Goal: Transaction & Acquisition: Purchase product/service

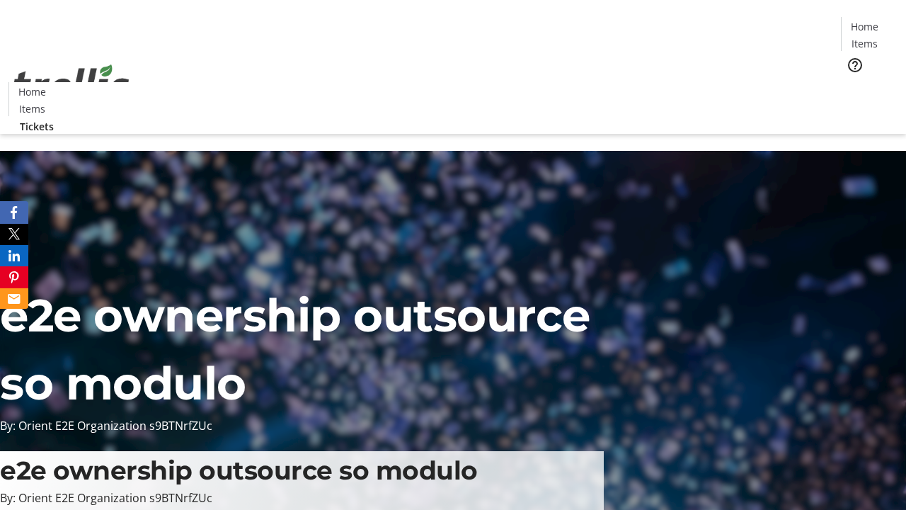
click at [852, 82] on span "Tickets" at bounding box center [869, 89] width 34 height 15
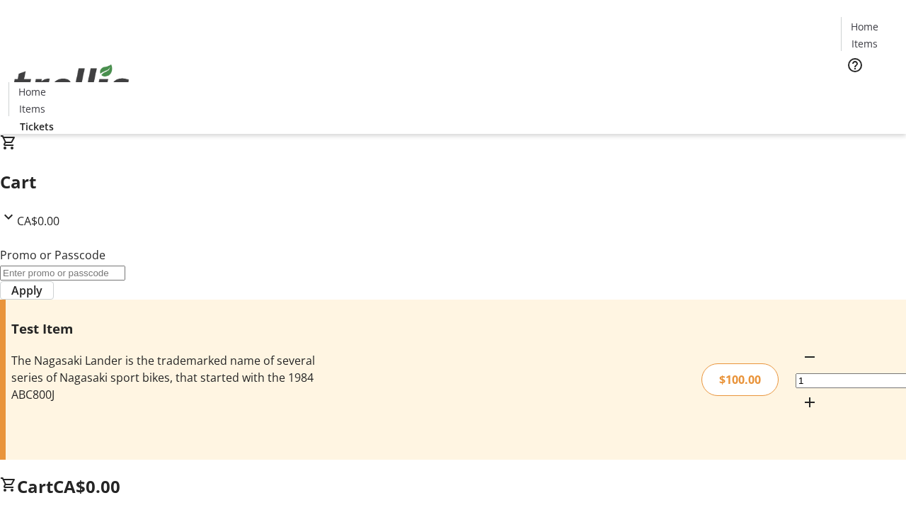
type input "FLAT"
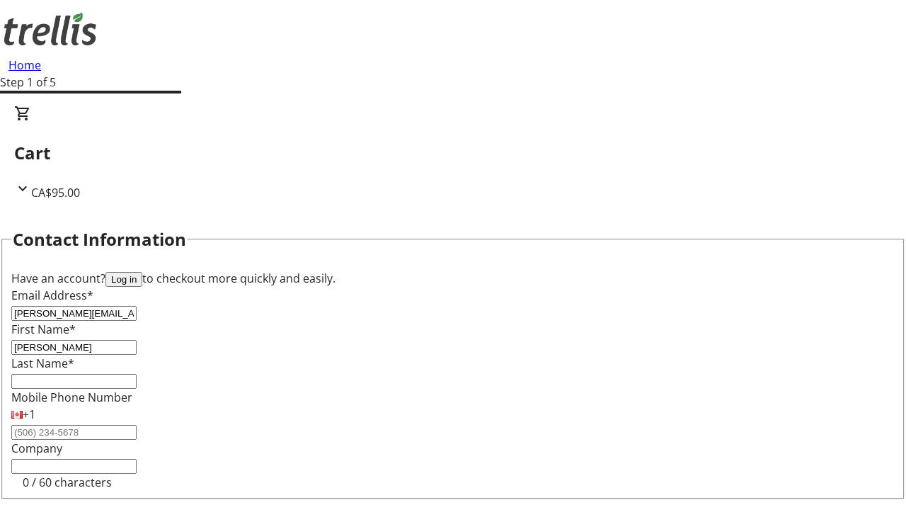
type input "[PERSON_NAME]"
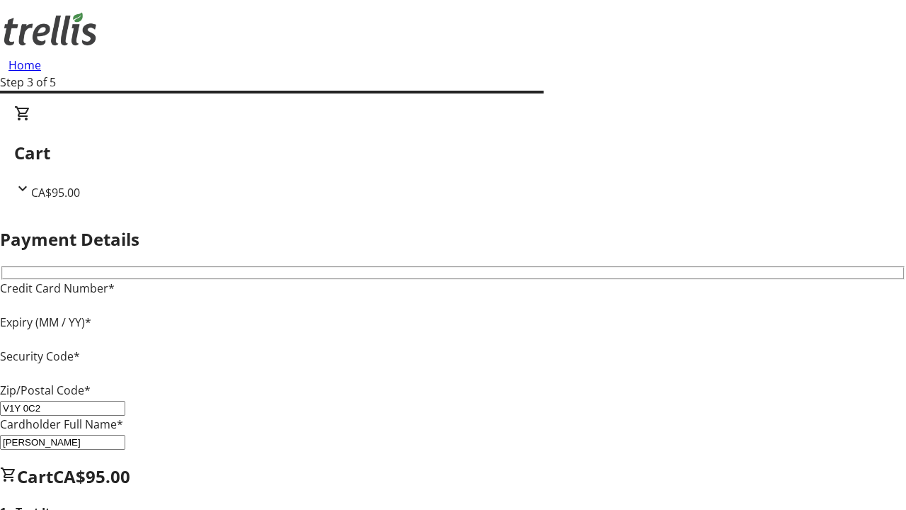
type input "V1Y 0C2"
